Goal: Task Accomplishment & Management: Manage account settings

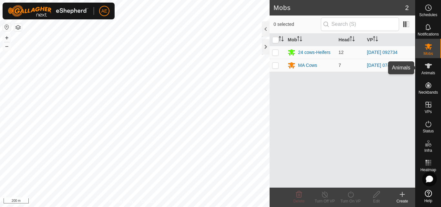
click at [426, 69] on icon at bounding box center [429, 66] width 8 height 8
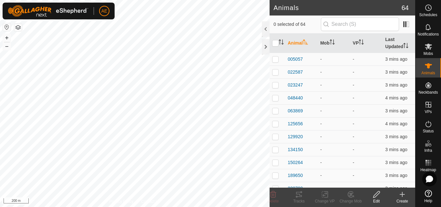
click at [402, 196] on icon at bounding box center [403, 195] width 8 height 8
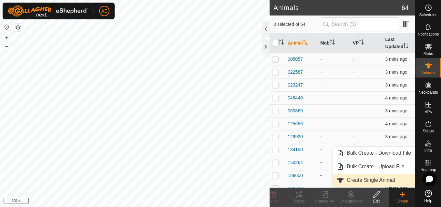
click at [390, 181] on link "Create Single Animal" at bounding box center [374, 180] width 82 height 13
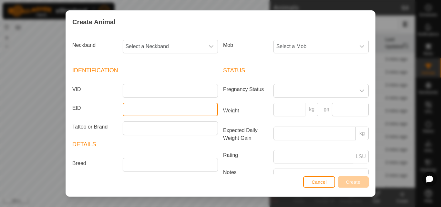
click at [171, 107] on input "EID" at bounding box center [170, 110] width 95 height 14
type input "942000045121868"
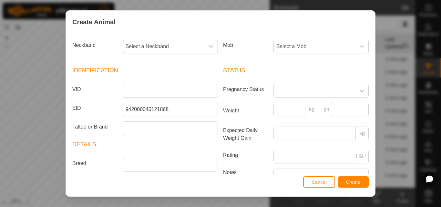
click at [163, 46] on span "Select a Neckband" at bounding box center [164, 46] width 82 height 13
type input "7"
click at [320, 183] on span "Cancel" at bounding box center [319, 182] width 15 height 5
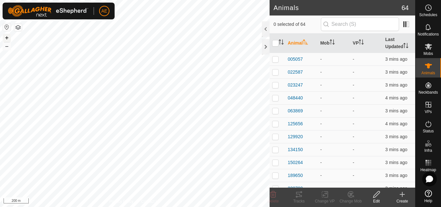
click at [8, 38] on button "+" at bounding box center [7, 38] width 8 height 8
click at [405, 200] on div "Create" at bounding box center [402, 201] width 26 height 6
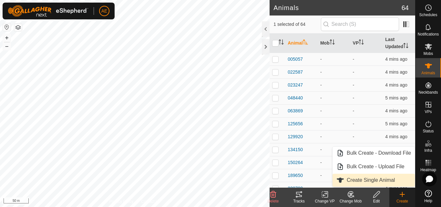
click at [394, 182] on link "Create Single Animal" at bounding box center [374, 180] width 82 height 13
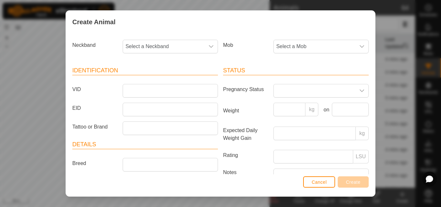
click at [414, 111] on div "Create Animal Neckband Select a Neckband Mob Select a Mob Identification VID EI…" at bounding box center [220, 103] width 441 height 207
click at [318, 184] on span "Cancel" at bounding box center [319, 182] width 15 height 5
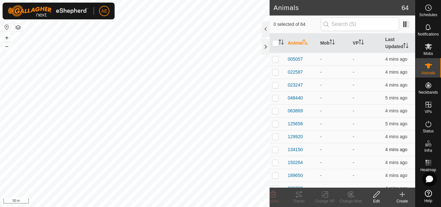
checkbox input "true"
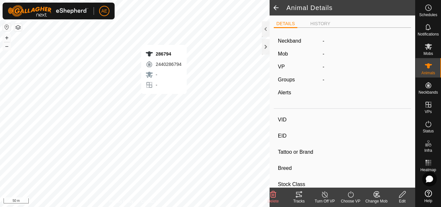
type input "286794"
type input "-"
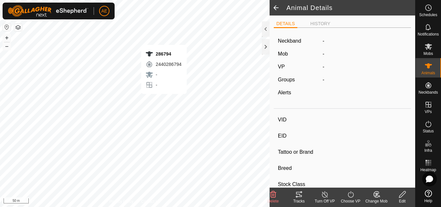
type input "-"
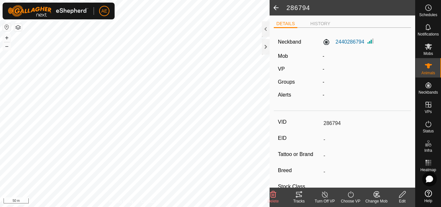
click at [401, 197] on icon at bounding box center [402, 194] width 6 height 6
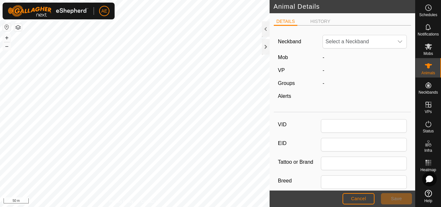
type input "286794"
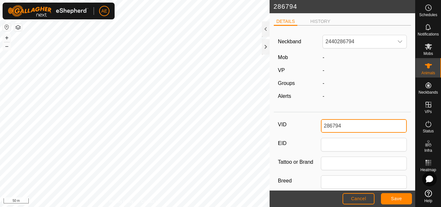
click at [356, 126] on input "286794" at bounding box center [364, 126] width 86 height 14
type input "b"
type input "B76"
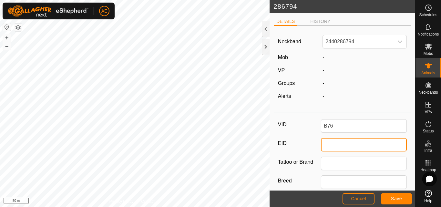
click at [359, 147] on input "EID" at bounding box center [364, 145] width 86 height 14
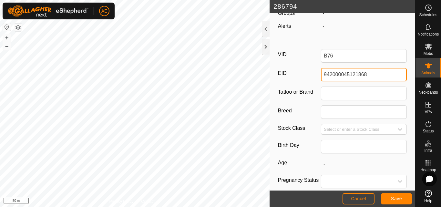
scroll to position [70, 0]
type input "942000045121868"
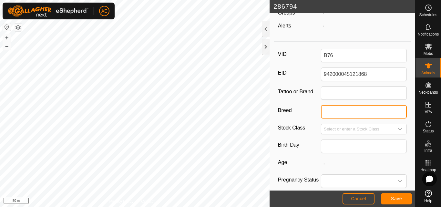
click at [336, 115] on input "Breed" at bounding box center [364, 112] width 86 height 14
type input "Hereford"
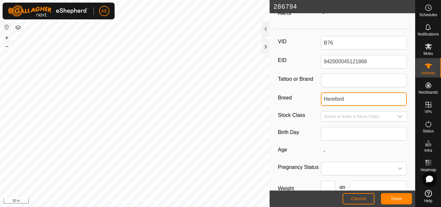
scroll to position [124, 0]
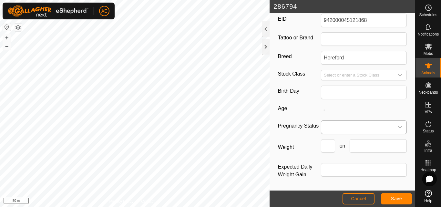
click at [368, 127] on span at bounding box center [357, 127] width 72 height 13
click at [345, 182] on li "Pregnant" at bounding box center [363, 182] width 82 height 13
click at [390, 200] on button "Save" at bounding box center [396, 198] width 31 height 11
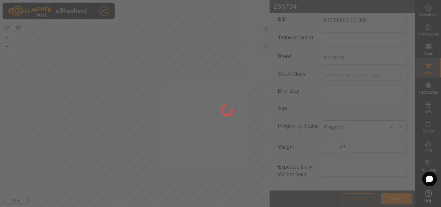
type input "286794"
type input "-"
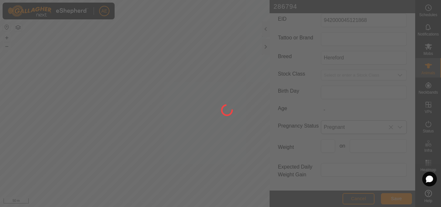
type input "-"
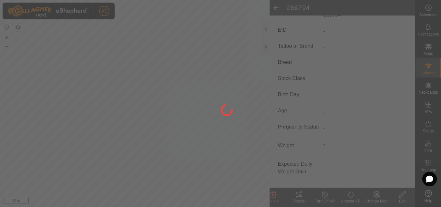
type input "B76"
type input "942000045121868"
type input "Hereford"
type input "0 kg"
type input "Pregnant"
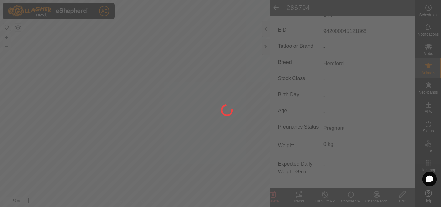
scroll to position [108, 0]
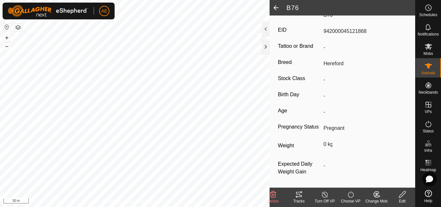
click at [377, 197] on icon at bounding box center [376, 195] width 5 height 6
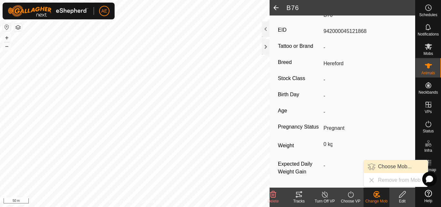
click at [386, 167] on link "Choose Mob..." at bounding box center [396, 166] width 64 height 13
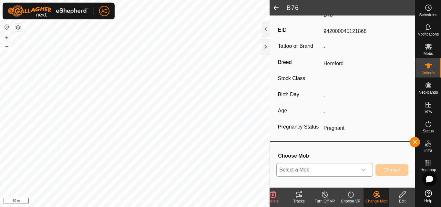
click at [363, 171] on icon "dropdown trigger" at bounding box center [363, 169] width 5 height 5
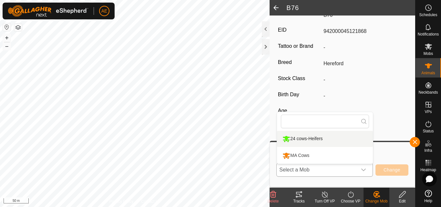
click at [326, 139] on li "24 cows-Heifers" at bounding box center [325, 139] width 96 height 16
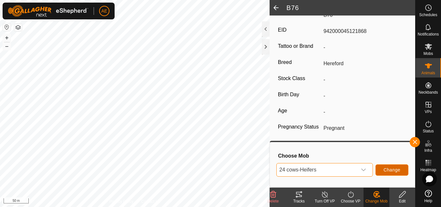
click at [402, 172] on button "Change" at bounding box center [392, 169] width 33 height 11
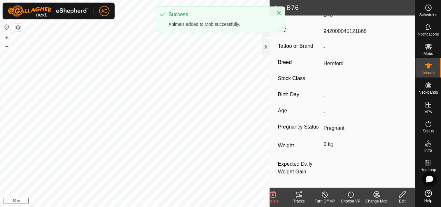
scroll to position [109, 0]
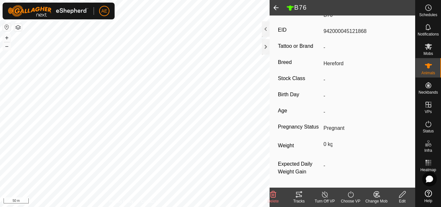
click at [375, 194] on icon at bounding box center [377, 195] width 8 height 8
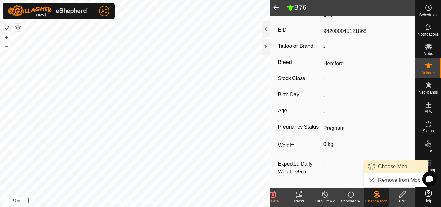
click at [392, 167] on span "Choose Mob..." at bounding box center [395, 167] width 34 height 8
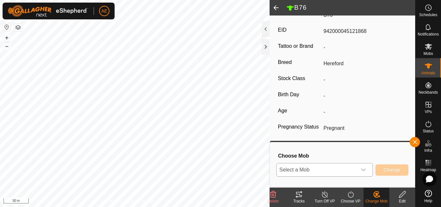
click at [363, 171] on icon "dropdown trigger" at bounding box center [363, 170] width 5 height 3
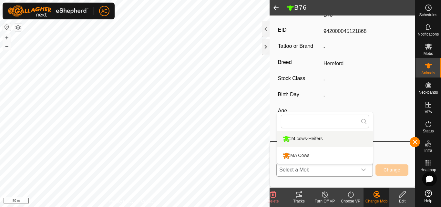
click at [314, 142] on li "24 cows-Heifers" at bounding box center [325, 139] width 96 height 16
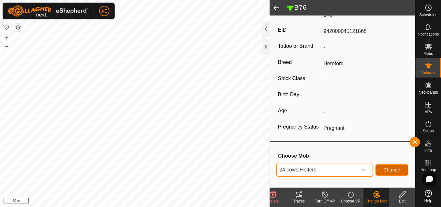
click at [395, 171] on span "Change" at bounding box center [392, 169] width 17 height 5
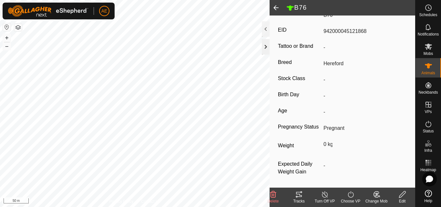
click at [264, 47] on div at bounding box center [266, 47] width 8 height 16
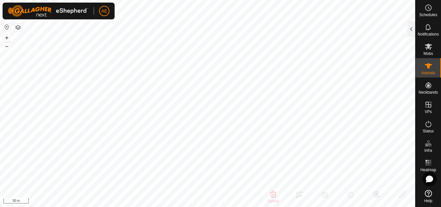
scroll to position [186, 0]
click at [429, 49] on icon at bounding box center [429, 47] width 8 height 8
click at [429, 50] on icon at bounding box center [429, 47] width 8 height 8
click at [412, 31] on div at bounding box center [412, 29] width 8 height 16
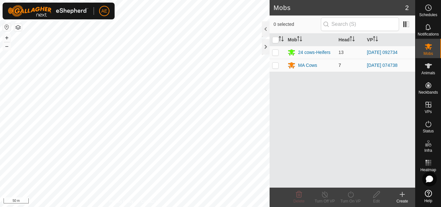
click at [274, 68] on td at bounding box center [278, 65] width 16 height 13
checkbox input "true"
click at [352, 198] on icon at bounding box center [351, 195] width 8 height 8
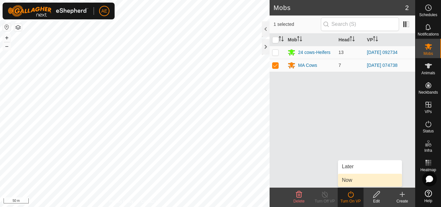
click at [351, 182] on link "Now" at bounding box center [370, 180] width 64 height 13
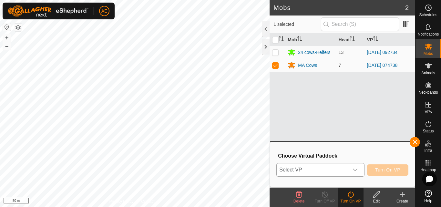
click at [356, 171] on icon "dropdown trigger" at bounding box center [355, 170] width 5 height 3
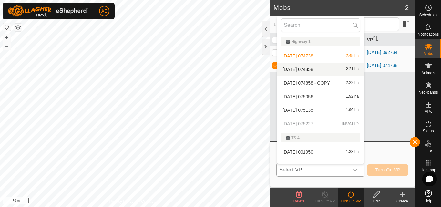
click at [309, 73] on li "2025-08-12 074858 2.21 ha" at bounding box center [320, 69] width 87 height 13
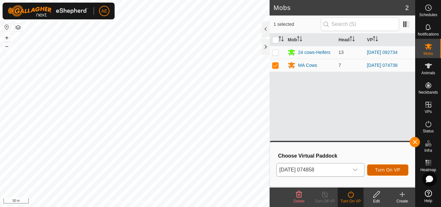
click at [384, 171] on span "Turn On VP" at bounding box center [387, 169] width 25 height 5
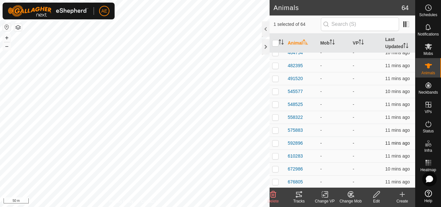
scroll to position [277, 0]
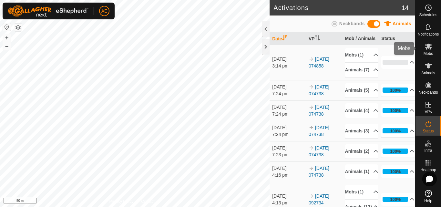
click at [431, 54] on span "Mobs" at bounding box center [428, 54] width 9 height 4
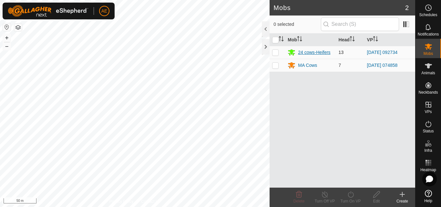
click at [325, 53] on div "24 cows-Heifers" at bounding box center [314, 52] width 32 height 7
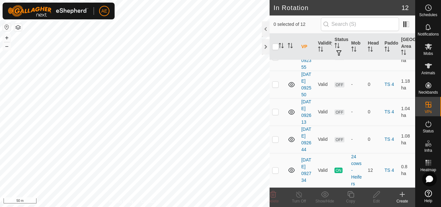
scroll to position [329, 0]
click at [276, 171] on p-checkbox at bounding box center [275, 170] width 6 height 5
click at [273, 171] on p-checkbox at bounding box center [275, 170] width 6 height 5
checkbox input "true"
click at [300, 195] on icon at bounding box center [299, 195] width 8 height 8
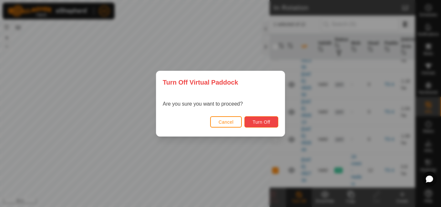
click at [254, 126] on button "Turn Off" at bounding box center [261, 121] width 34 height 11
